Goal: Transaction & Acquisition: Register for event/course

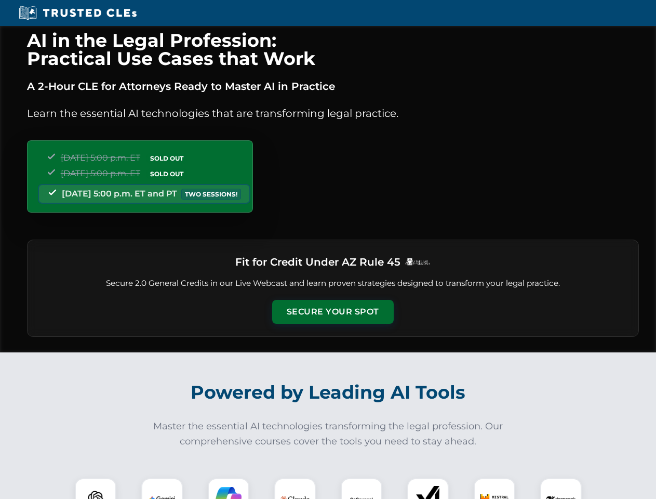
click at [332, 312] on button "Secure Your Spot" at bounding box center [333, 312] width 122 height 24
click at [96, 488] on img at bounding box center [95, 499] width 30 height 30
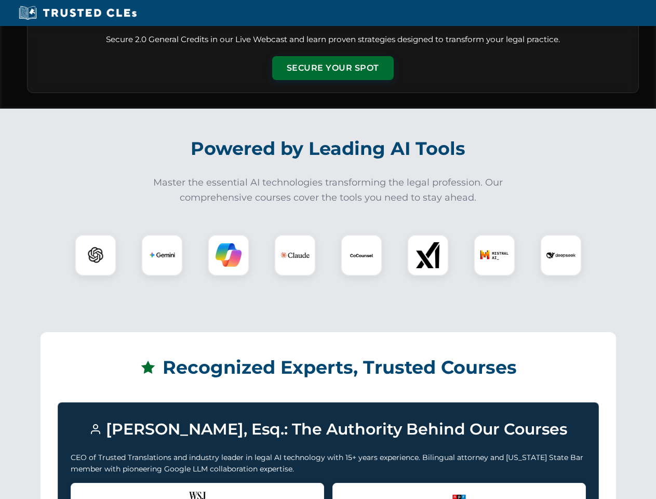
click at [162, 488] on div "Recognized by the WSJ [PERSON_NAME] was featured for his expertise in AI legal …" at bounding box center [197, 503] width 253 height 42
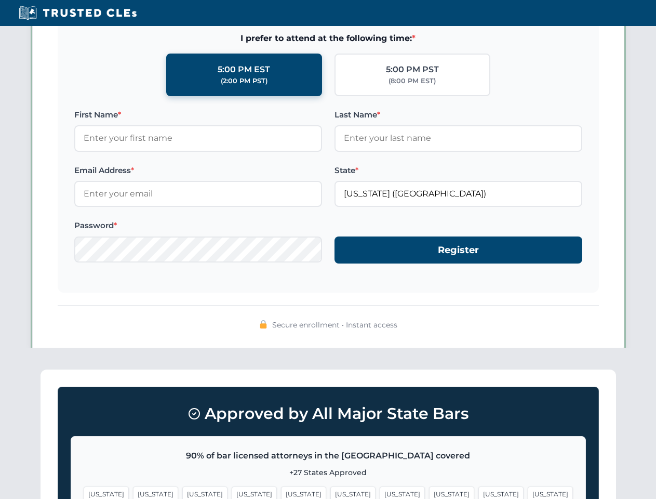
click at [380, 488] on span "[US_STATE]" at bounding box center [402, 493] width 45 height 15
click at [478, 488] on span "[US_STATE]" at bounding box center [500, 493] width 45 height 15
